Goal: Task Accomplishment & Management: Use online tool/utility

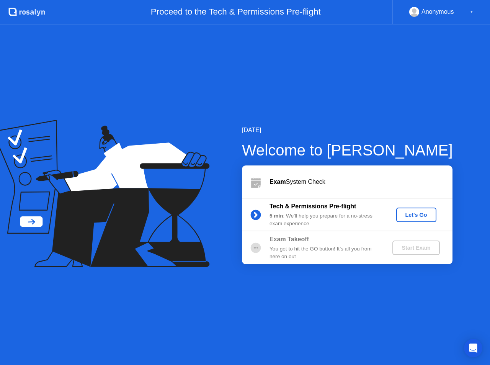
click at [407, 212] on div "Let's Go" at bounding box center [416, 215] width 34 height 6
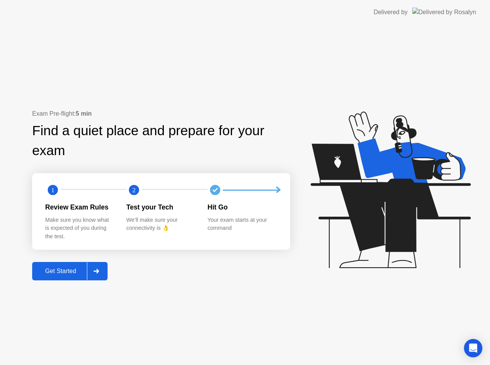
click at [76, 271] on div "Get Started" at bounding box center [60, 271] width 52 height 7
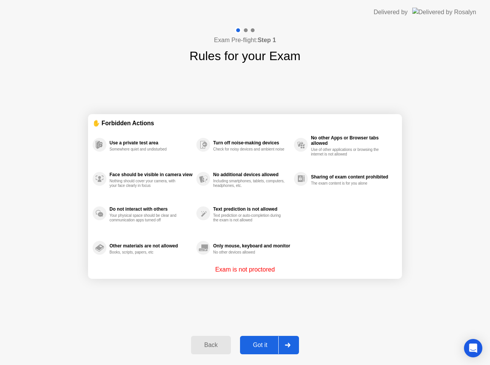
click at [268, 341] on div "Got it" at bounding box center [260, 344] width 36 height 7
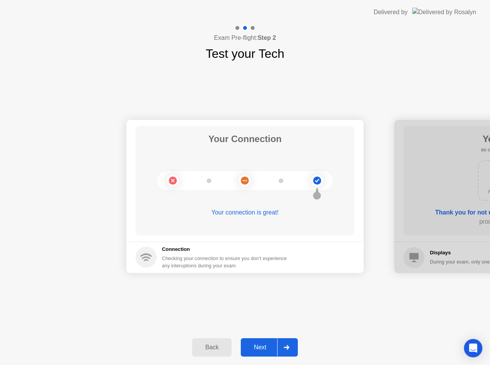
click at [264, 342] on button "Next" at bounding box center [269, 347] width 57 height 18
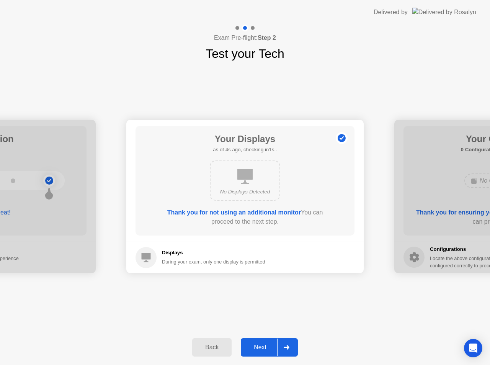
click at [256, 348] on div "Next" at bounding box center [260, 347] width 34 height 7
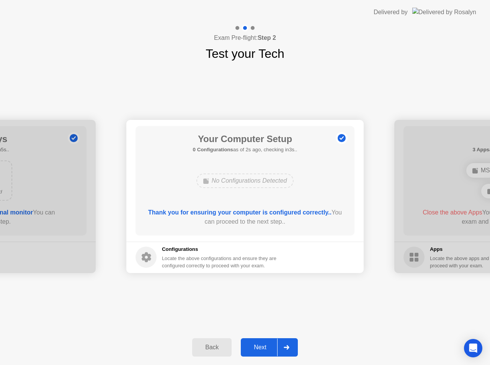
click at [255, 346] on div "Next" at bounding box center [260, 347] width 34 height 7
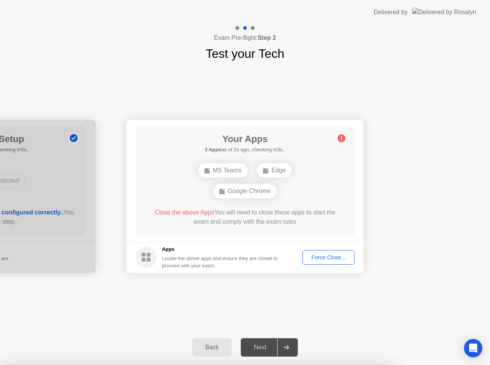
click at [321, 259] on div "Force Close..." at bounding box center [328, 257] width 47 height 6
click at [264, 351] on div "Next" at bounding box center [260, 347] width 34 height 7
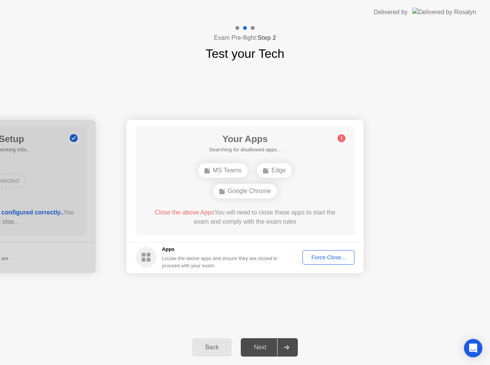
click at [287, 346] on icon at bounding box center [287, 347] width 6 height 5
click at [323, 256] on div "Force Close..." at bounding box center [328, 257] width 47 height 6
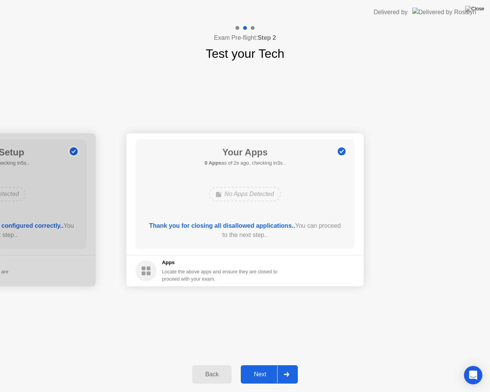
click at [255, 364] on div "Next" at bounding box center [260, 374] width 34 height 7
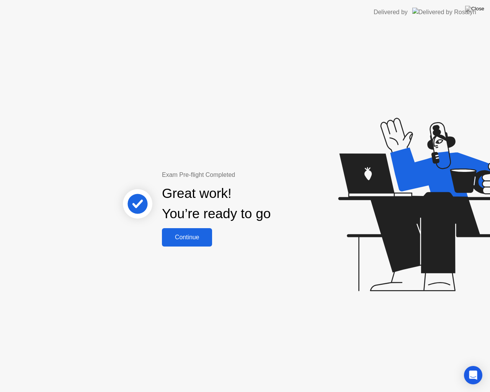
click at [197, 235] on div "Continue" at bounding box center [187, 237] width 46 height 7
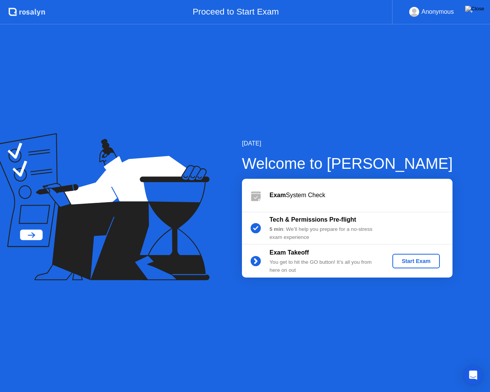
click at [425, 260] on div "Start Exam" at bounding box center [415, 261] width 41 height 6
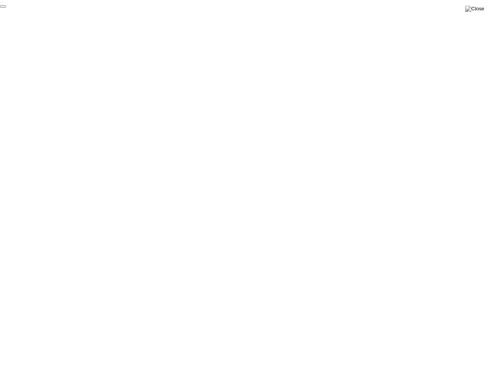
click div "End Proctoring Session"
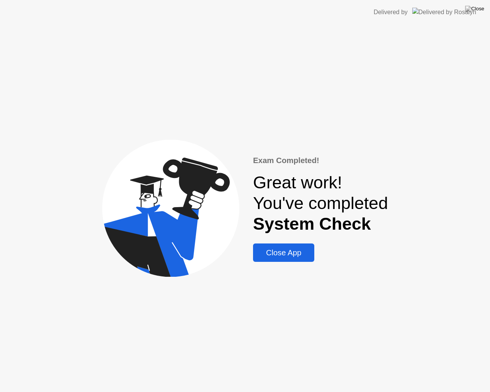
click at [282, 252] on div "Close App" at bounding box center [283, 252] width 57 height 9
